Goal: Task Accomplishment & Management: Manage account settings

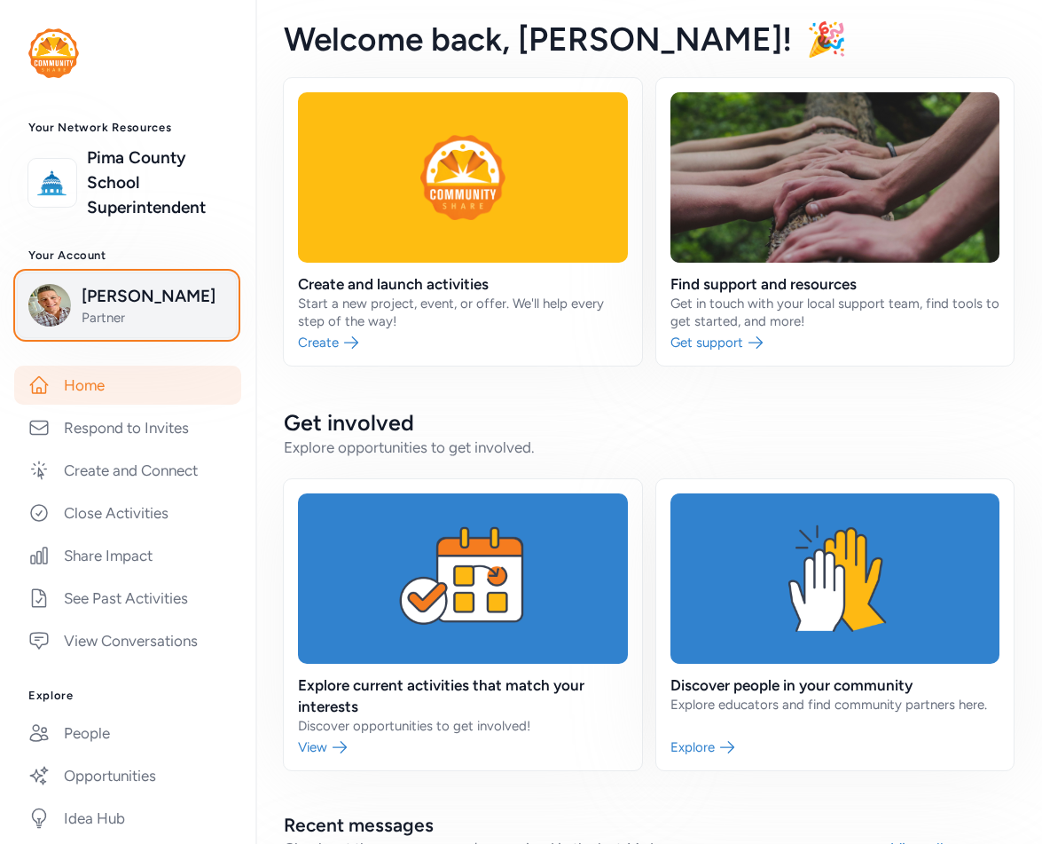
click at [88, 318] on span "Partner" at bounding box center [154, 318] width 144 height 18
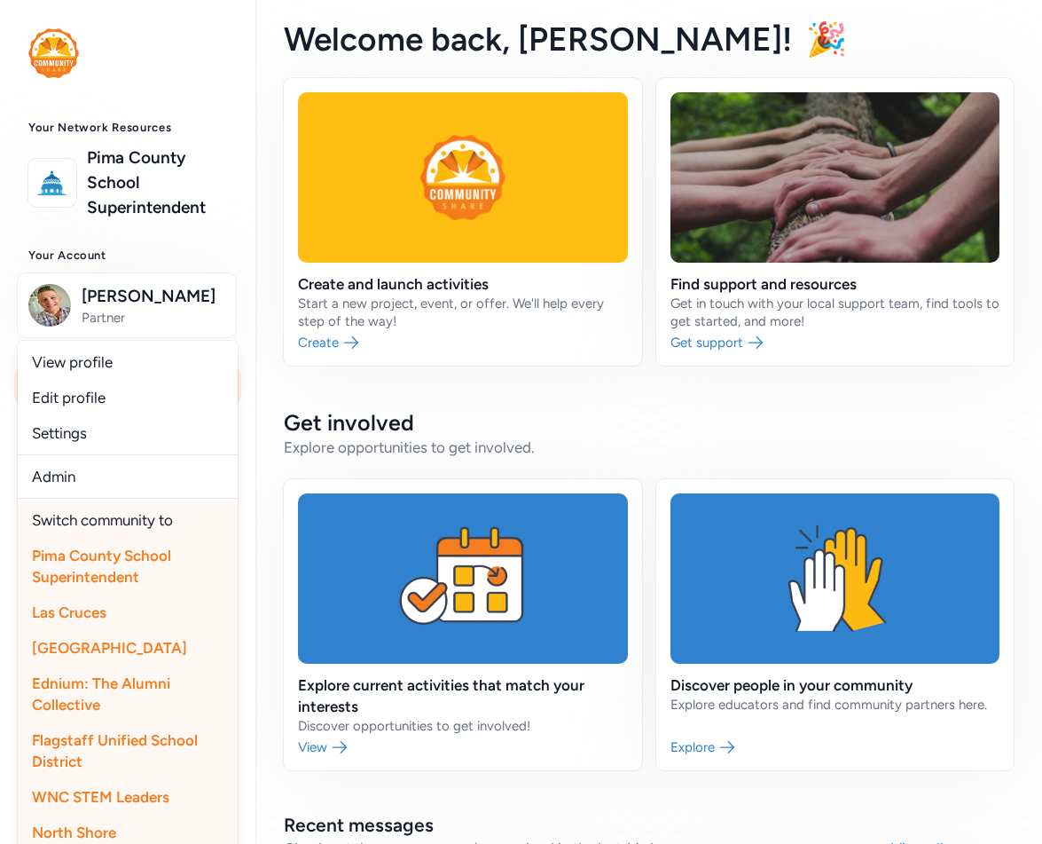
scroll to position [408, 0]
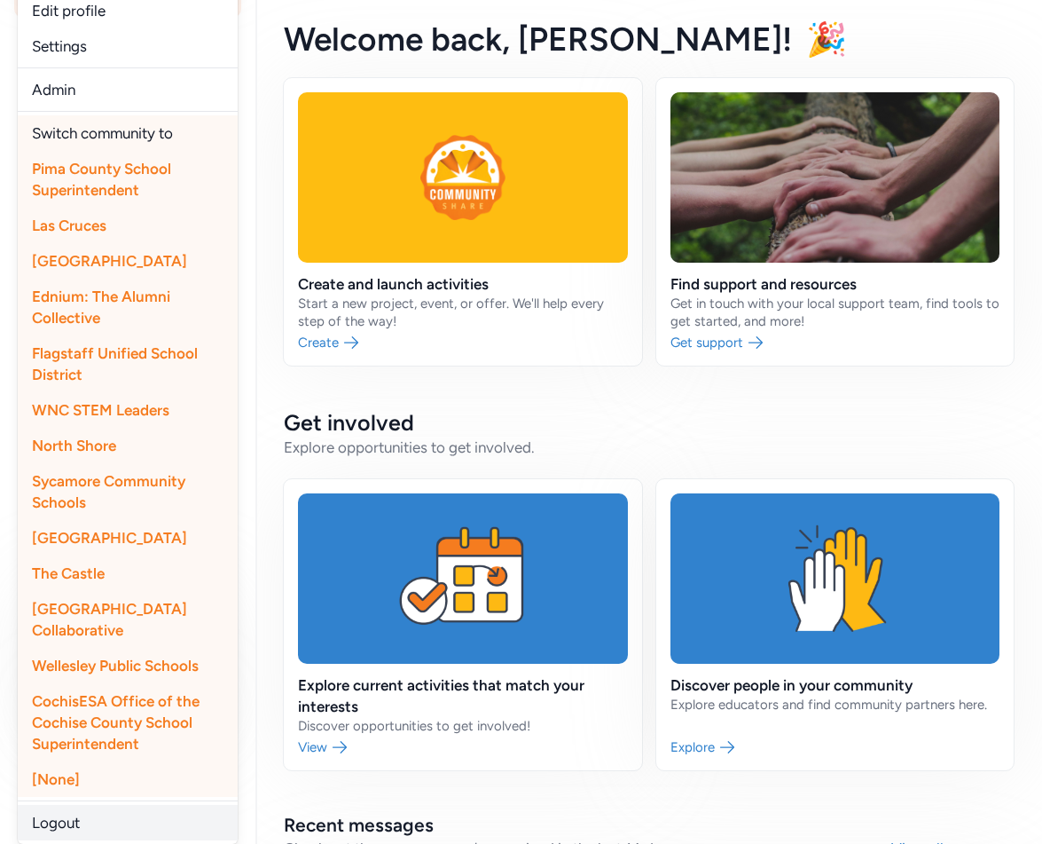
click at [71, 828] on link "Logout" at bounding box center [128, 822] width 220 height 35
